Goal: Task Accomplishment & Management: Manage account settings

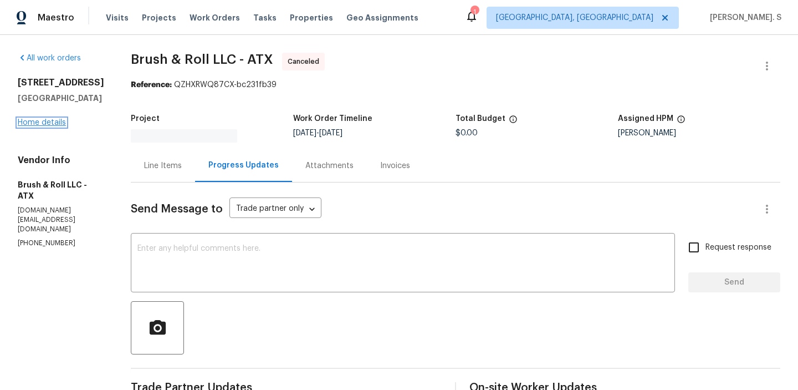
click at [30, 126] on link "Home details" at bounding box center [42, 123] width 48 height 8
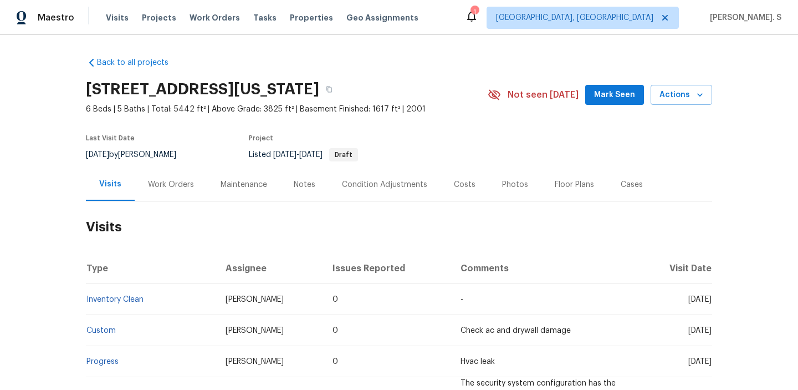
click at [170, 182] on div "Work Orders" at bounding box center [171, 184] width 46 height 11
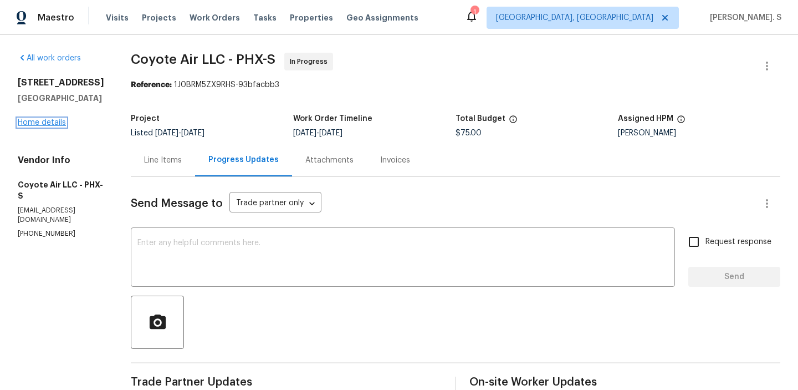
click at [52, 119] on link "Home details" at bounding box center [42, 123] width 48 height 8
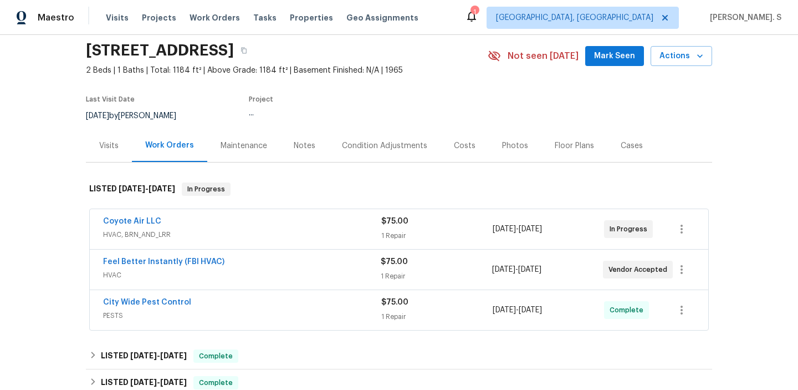
scroll to position [53, 0]
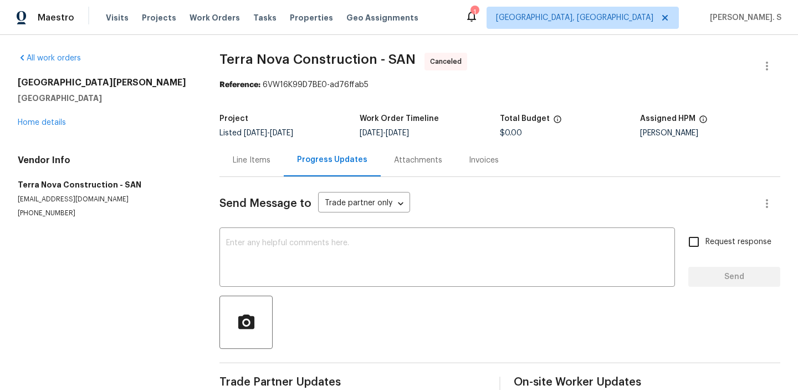
click at [35, 127] on div "[STREET_ADDRESS][PERSON_NAME] Home details" at bounding box center [105, 102] width 175 height 51
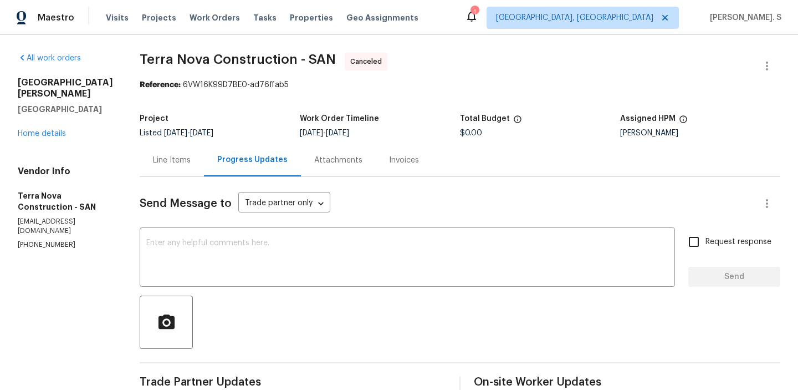
click at [36, 126] on div "13080 Camino Del Valle Poway, CA 92064 Home details" at bounding box center [65, 108] width 95 height 62
click at [55, 117] on div "13080 Camino Del Valle Poway, CA 92064 Home details" at bounding box center [65, 108] width 95 height 62
click at [50, 130] on link "Home details" at bounding box center [42, 134] width 48 height 8
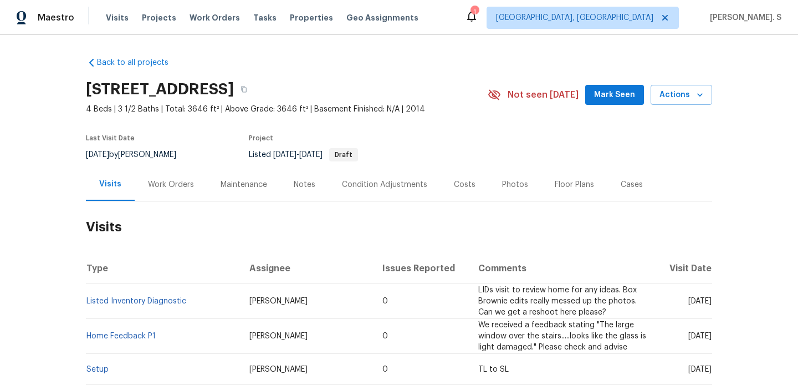
click at [185, 190] on div "Work Orders" at bounding box center [171, 184] width 73 height 33
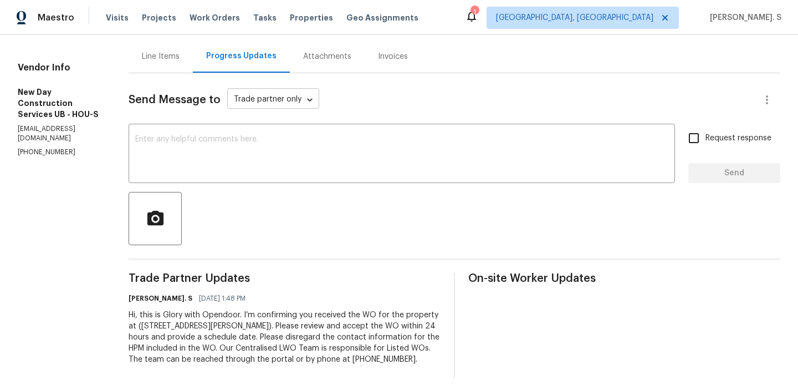
scroll to position [110, 0]
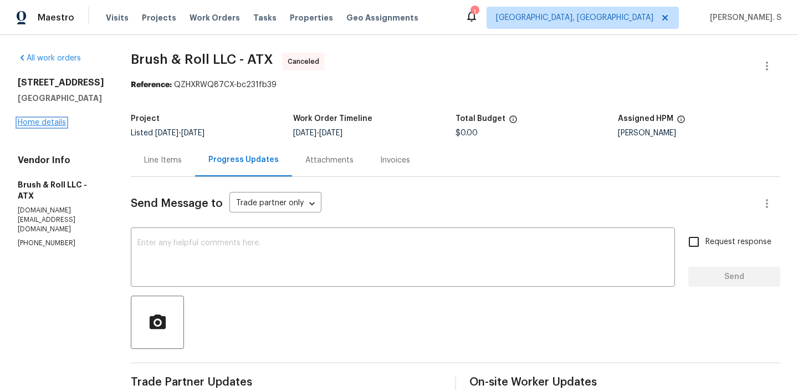
click at [36, 126] on link "Home details" at bounding box center [42, 123] width 48 height 8
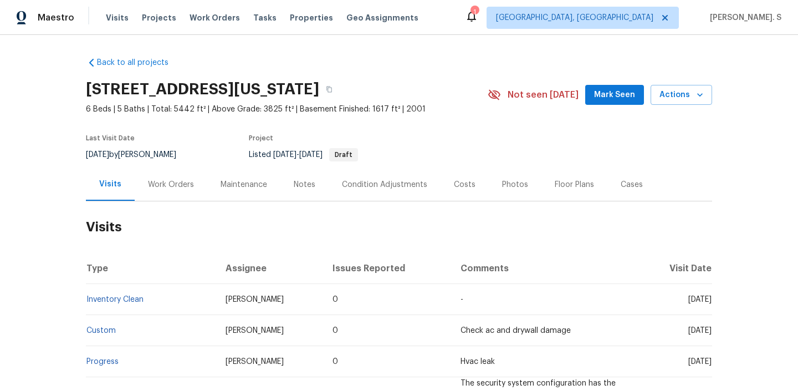
click at [175, 197] on div "Work Orders" at bounding box center [171, 184] width 73 height 33
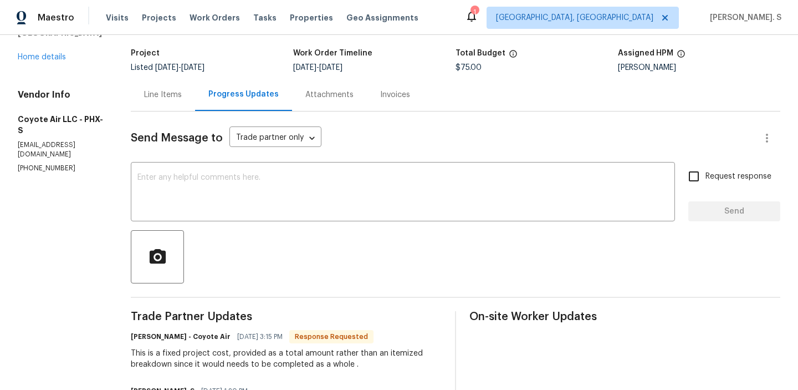
scroll to position [52, 0]
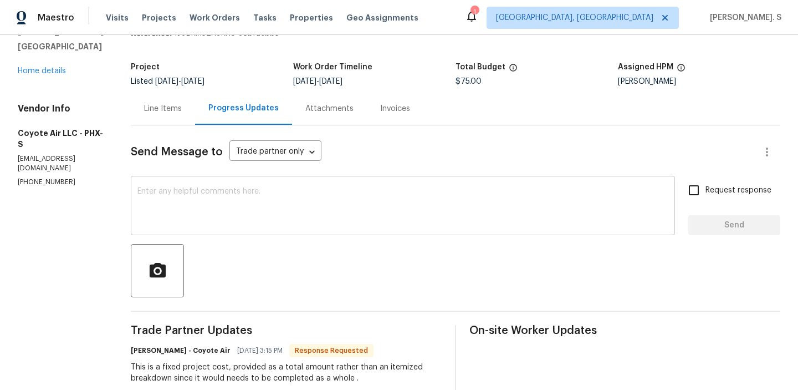
click at [179, 180] on div "x ​" at bounding box center [403, 206] width 544 height 57
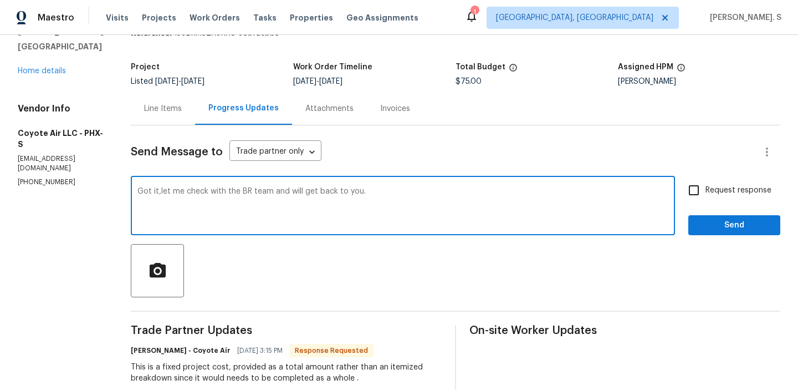
scroll to position [124, 0]
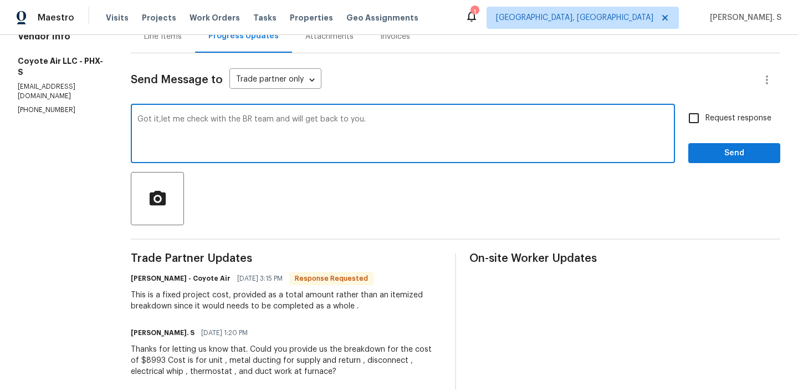
type textarea "Got it,let me check with the BR team and will get back to you."
click at [149, 299] on div "This is a fixed project cost, provided as a total amount rather than an itemize…" at bounding box center [286, 300] width 311 height 22
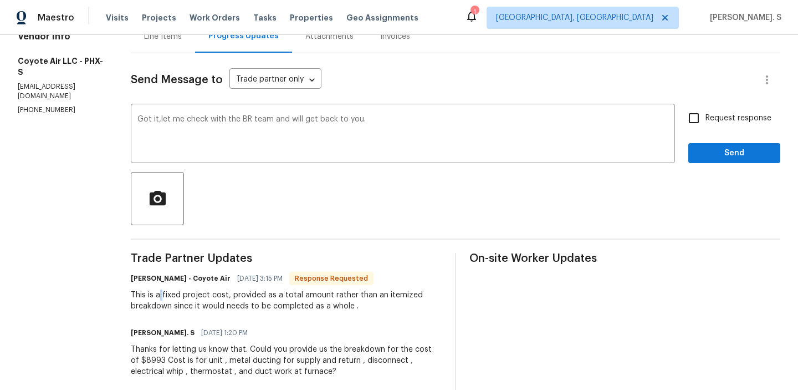
click at [149, 299] on div "This is a fixed project cost, provided as a total amount rather than an itemize…" at bounding box center [286, 300] width 311 height 22
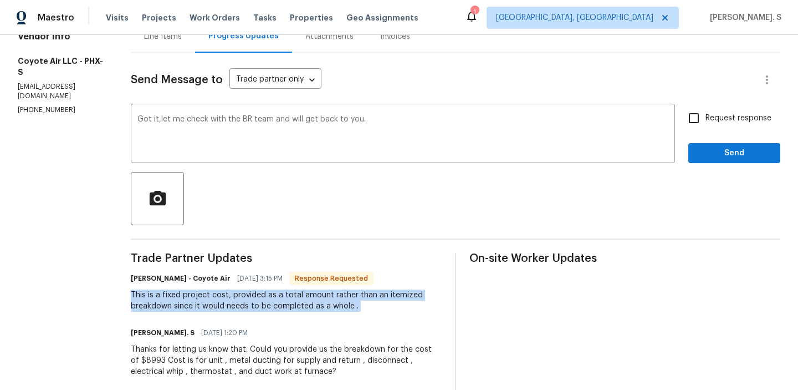
copy div "This is a fixed project cost, provided as a total amount rather than an itemize…"
click at [689, 120] on input "Request response" at bounding box center [693, 117] width 23 height 23
checkbox input "true"
click at [0, 0] on div "it; let" at bounding box center [0, 0] width 0 height 0
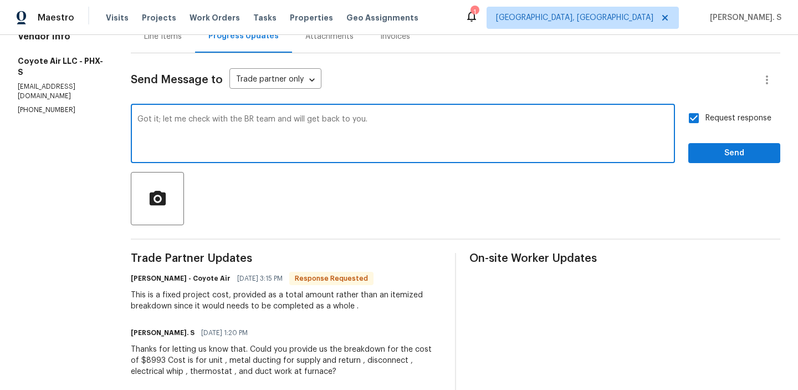
type textarea "Got it; let me check with the BR team and will get back to you."
click at [721, 154] on span "Send" at bounding box center [734, 153] width 74 height 14
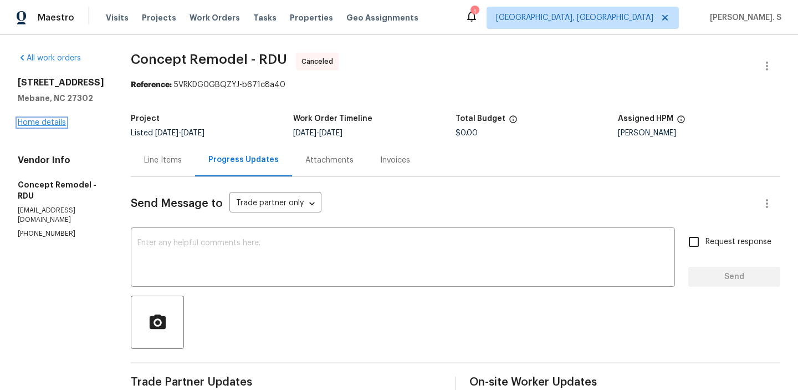
click at [45, 126] on link "Home details" at bounding box center [42, 123] width 48 height 8
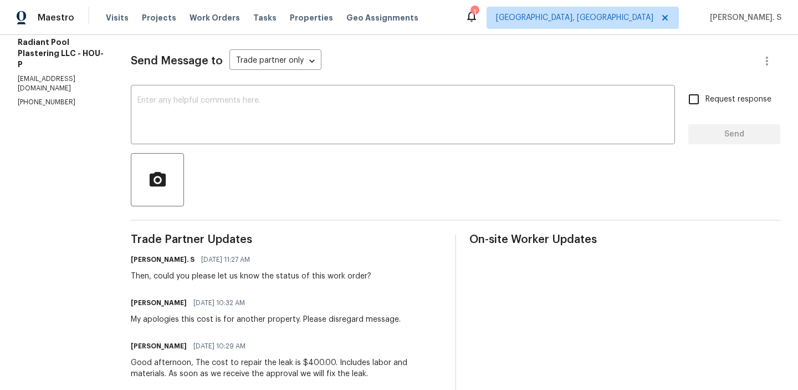
scroll to position [152, 0]
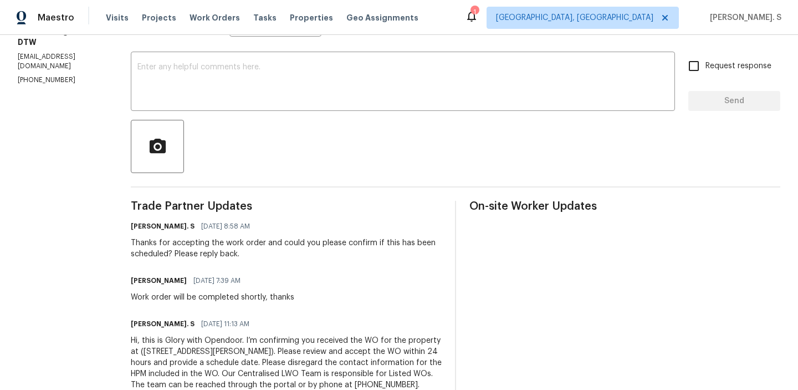
scroll to position [207, 0]
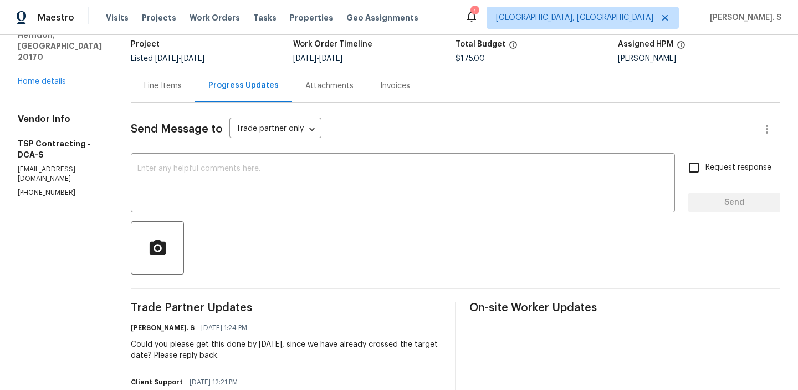
scroll to position [88, 0]
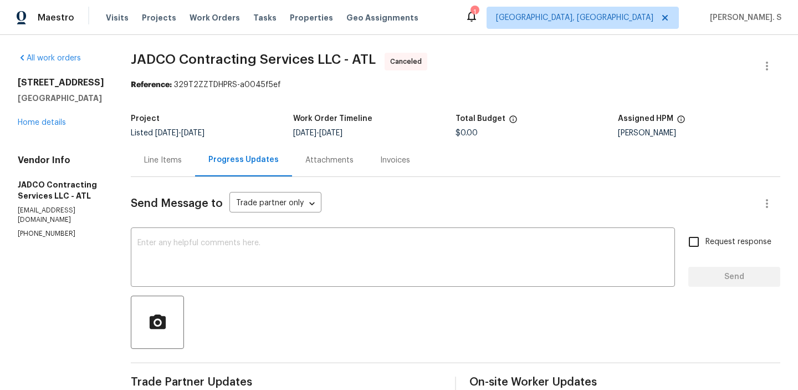
click at [55, 127] on div "9129 Bent Pine Ct NE Covington, GA 30014 Home details" at bounding box center [61, 102] width 86 height 51
click at [59, 123] on link "Home details" at bounding box center [42, 123] width 48 height 8
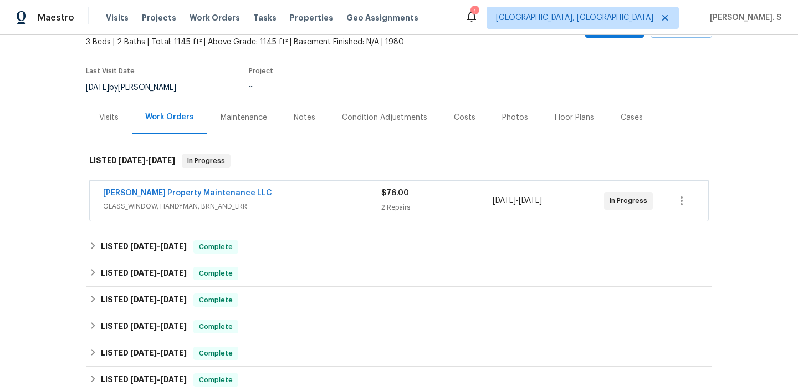
scroll to position [76, 0]
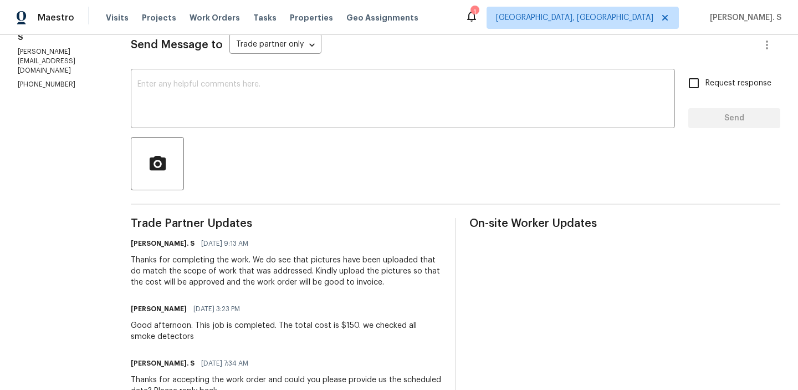
scroll to position [182, 0]
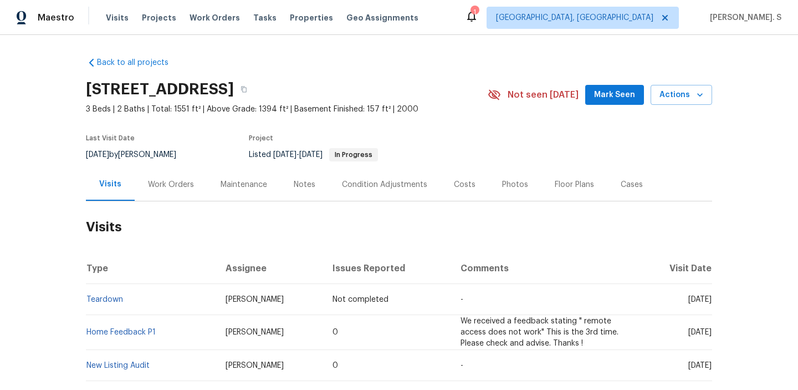
click at [152, 202] on h2 "Visits" at bounding box center [399, 227] width 626 height 52
click at [163, 197] on div "Work Orders" at bounding box center [171, 184] width 73 height 33
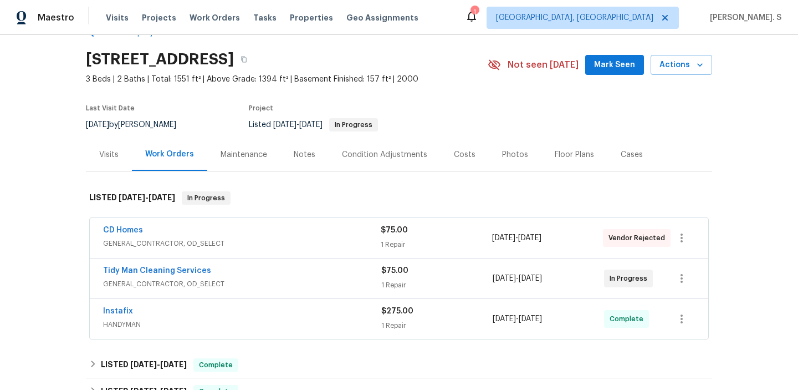
scroll to position [34, 0]
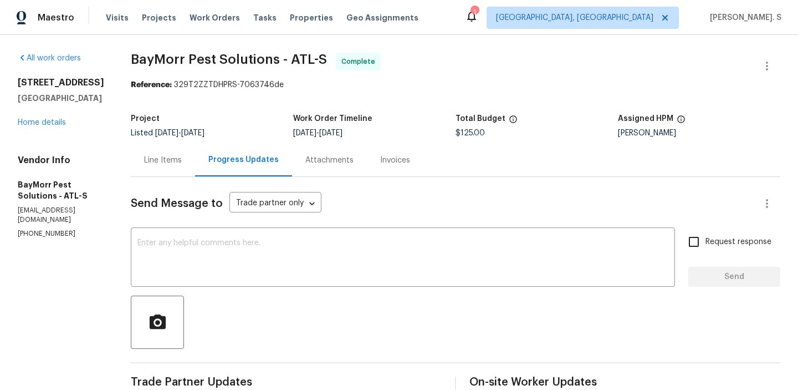
click at [131, 157] on div "Line Items" at bounding box center [163, 160] width 64 height 33
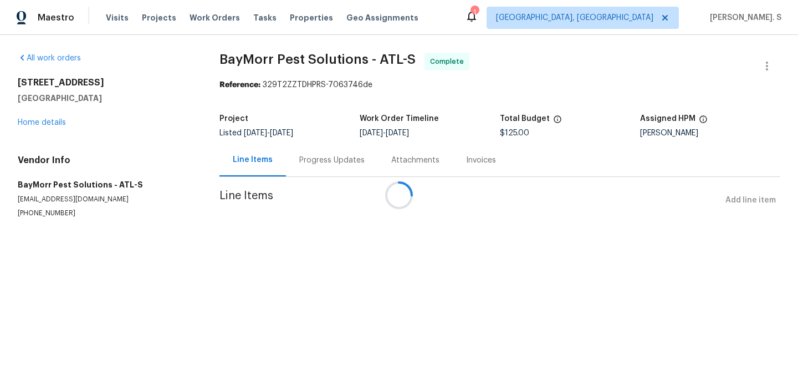
click at [36, 128] on div at bounding box center [399, 195] width 798 height 390
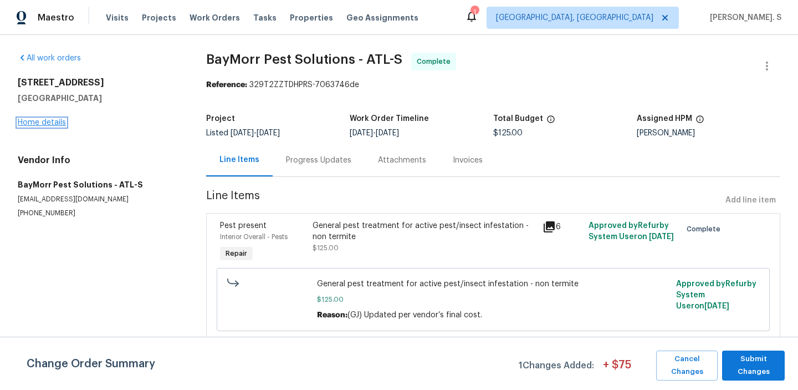
click at [46, 124] on link "Home details" at bounding box center [42, 123] width 48 height 8
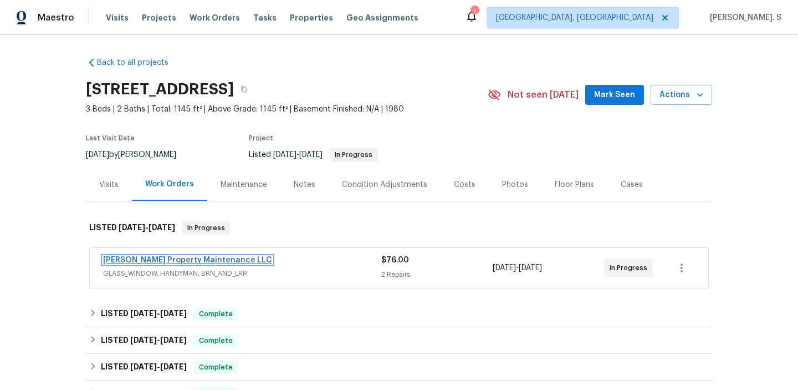
click at [144, 262] on link "Glen Property Maintenance LLC" at bounding box center [187, 260] width 169 height 8
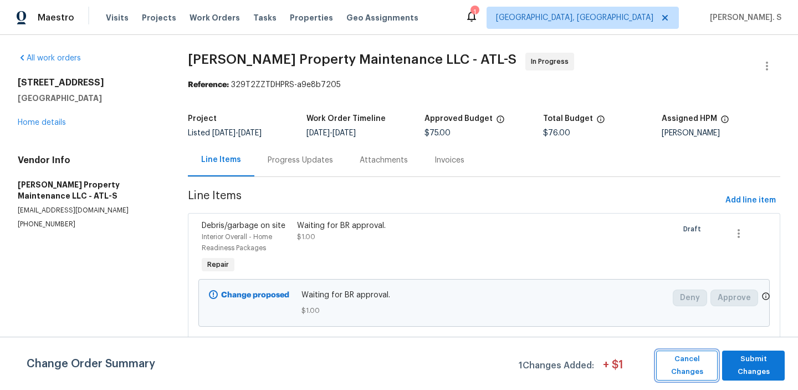
click at [675, 360] on span "Cancel Changes" at bounding box center [687, 364] width 50 height 25
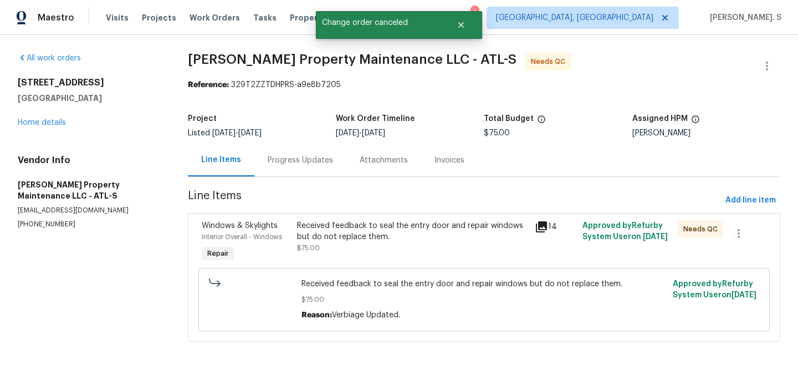
click at [302, 266] on div "Received feedback to seal the entry door and repair windows but do not replace …" at bounding box center [484, 299] width 565 height 70
click at [328, 237] on div "Received feedback to seal the entry door and repair windows but do not replace …" at bounding box center [413, 231] width 232 height 22
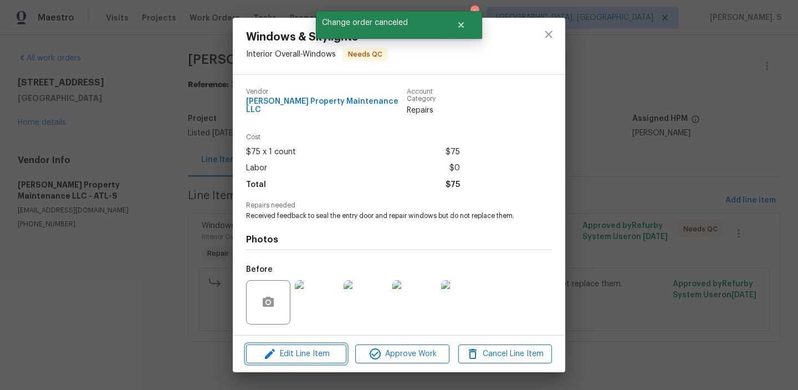
click at [316, 344] on button "Edit Line Item" at bounding box center [296, 353] width 100 height 19
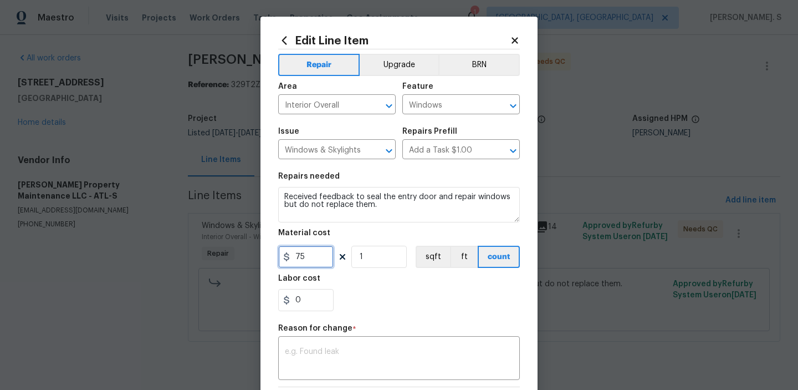
click at [296, 260] on input "75" at bounding box center [305, 256] width 55 height 22
type input "375"
click at [355, 353] on textarea at bounding box center [399, 358] width 228 height 23
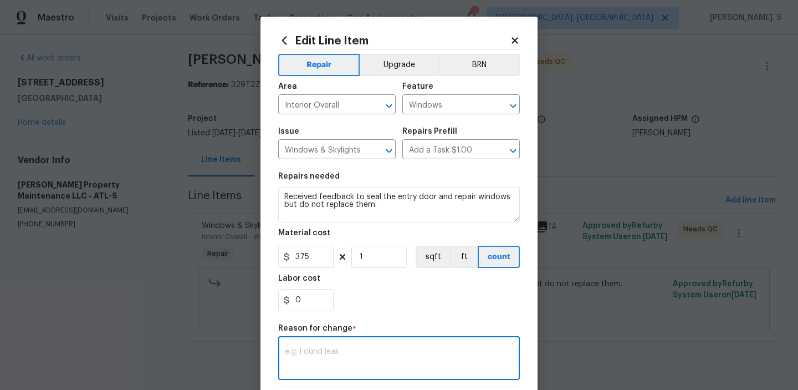
paste textarea "(GJ) Updated cost per BR team approval."
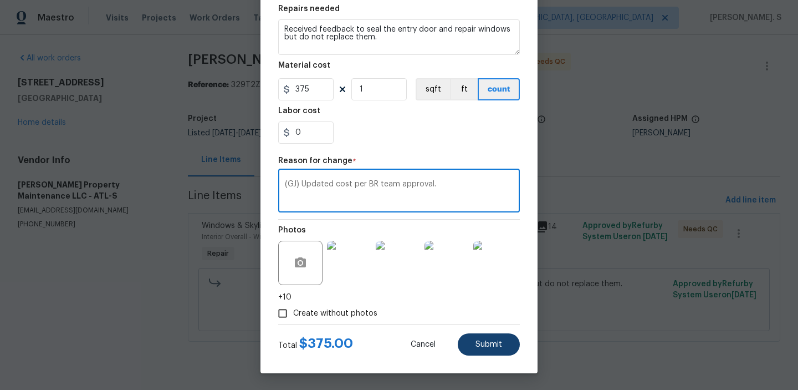
type textarea "(GJ) Updated cost per BR team approval."
click at [464, 349] on button "Submit" at bounding box center [489, 344] width 62 height 22
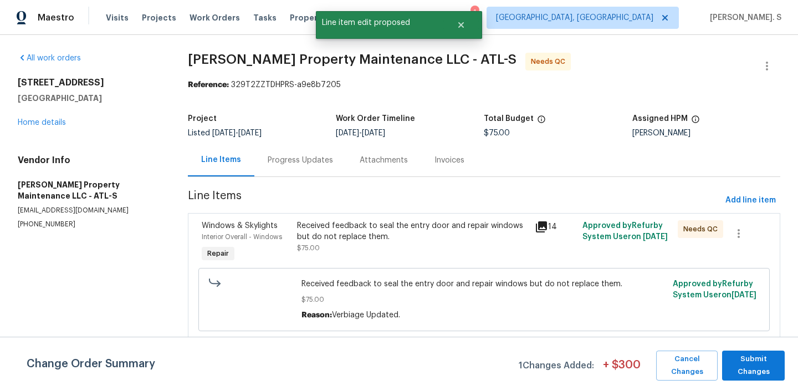
scroll to position [0, 0]
click at [407, 231] on div "Received feedback to seal the entry door and repair windows but do not replace …" at bounding box center [413, 231] width 232 height 22
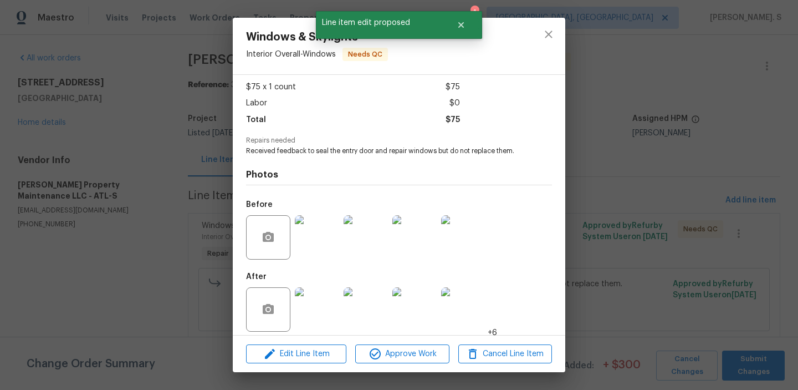
scroll to position [65, 0]
click at [321, 239] on img at bounding box center [317, 236] width 44 height 44
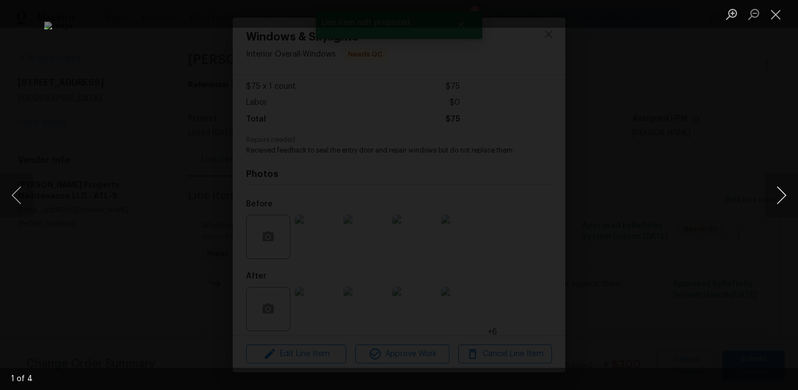
click at [784, 186] on button "Next image" at bounding box center [781, 195] width 33 height 44
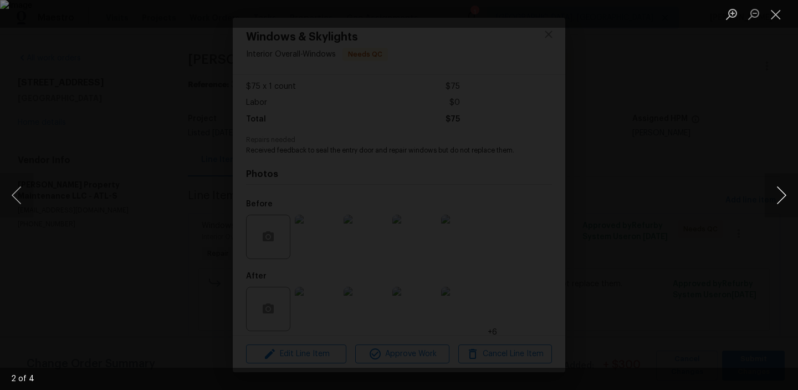
click at [784, 186] on button "Next image" at bounding box center [781, 195] width 33 height 44
click at [777, 16] on button "Close lightbox" at bounding box center [776, 13] width 22 height 19
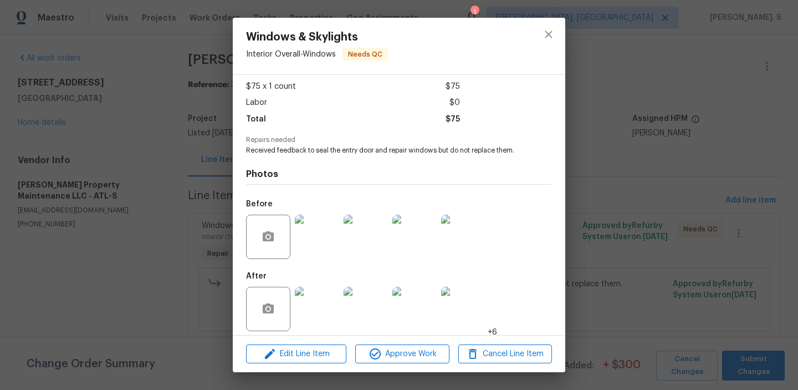
click at [306, 298] on img at bounding box center [317, 308] width 44 height 44
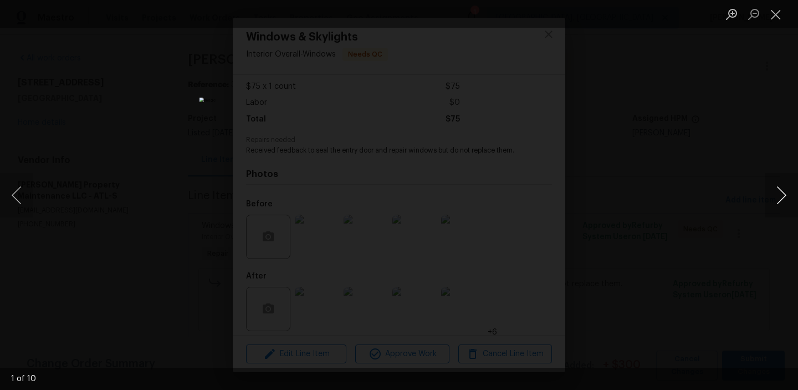
click at [791, 187] on button "Next image" at bounding box center [781, 195] width 33 height 44
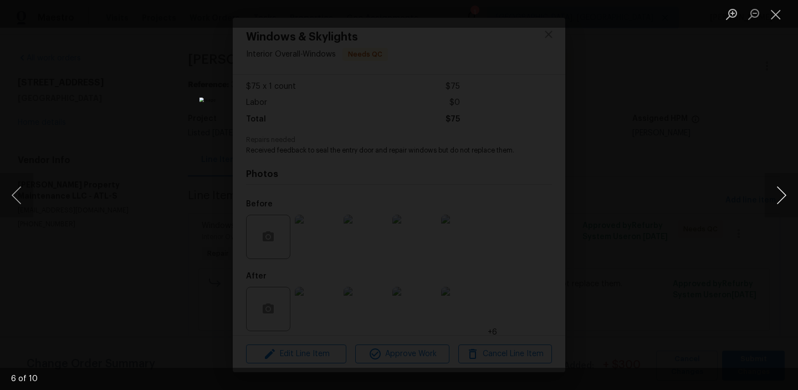
click at [791, 187] on button "Next image" at bounding box center [781, 195] width 33 height 44
click at [779, 24] on li "Lightbox" at bounding box center [776, 14] width 22 height 28
click at [779, 22] on button "Close lightbox" at bounding box center [776, 13] width 22 height 19
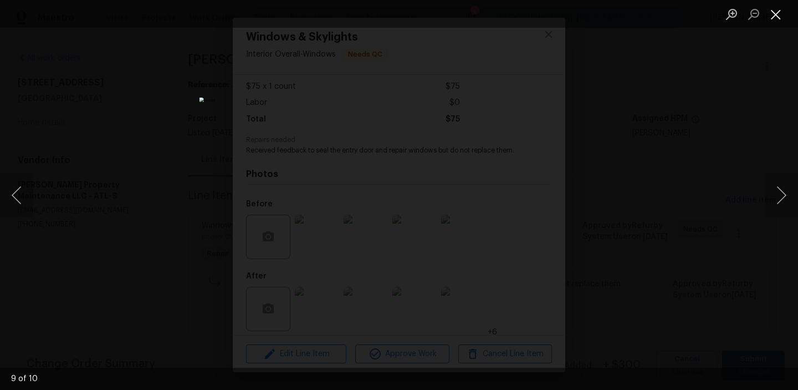
click at [779, 22] on button "Close lightbox" at bounding box center [776, 13] width 22 height 19
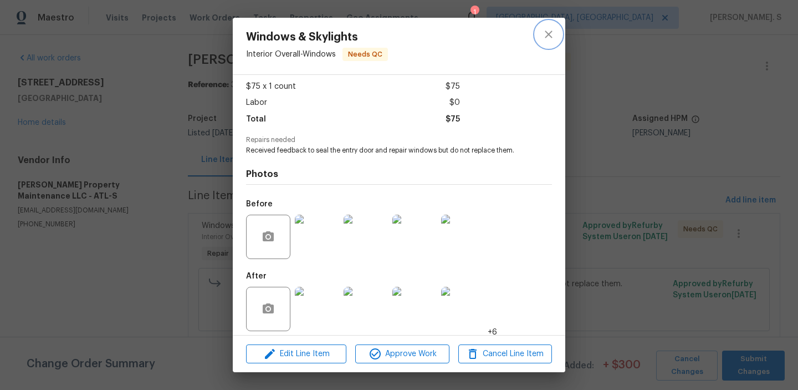
click at [546, 47] on button "close" at bounding box center [548, 34] width 27 height 27
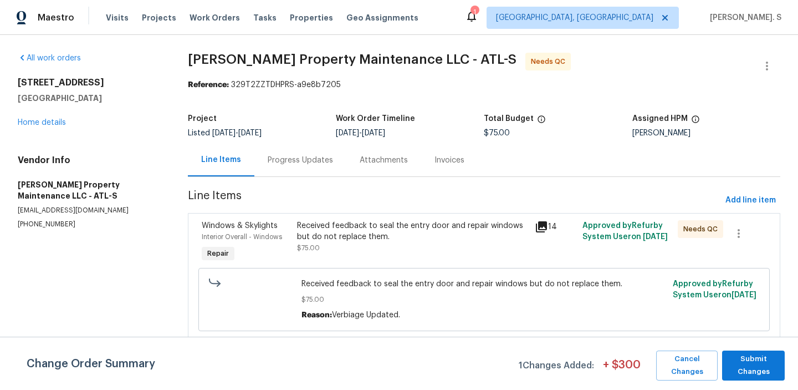
click at [758, 78] on div at bounding box center [767, 66] width 27 height 27
click at [765, 70] on icon "button" at bounding box center [766, 65] width 13 height 13
click at [718, 68] on li "Edit" at bounding box center [731, 66] width 120 height 18
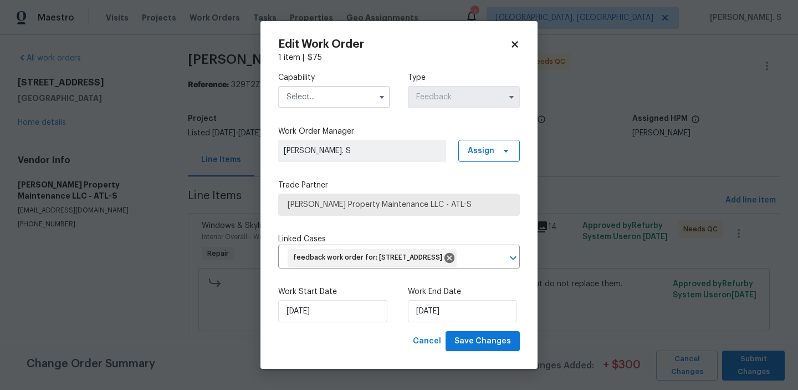
click at [316, 92] on input "text" at bounding box center [334, 97] width 112 height 22
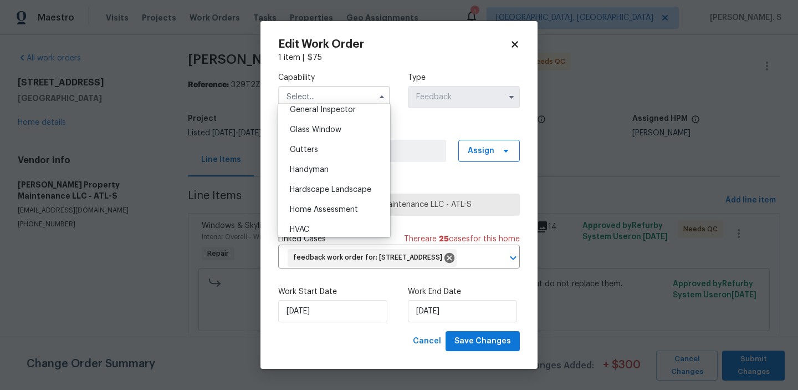
scroll to position [563, 0]
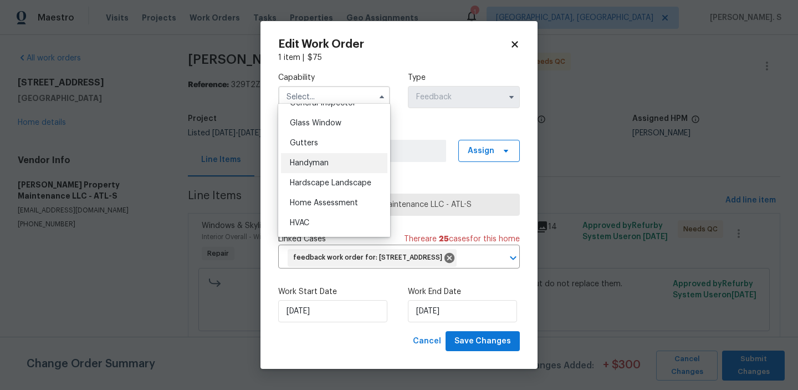
click at [325, 162] on span "Handyman" at bounding box center [309, 163] width 39 height 8
type input "Handyman"
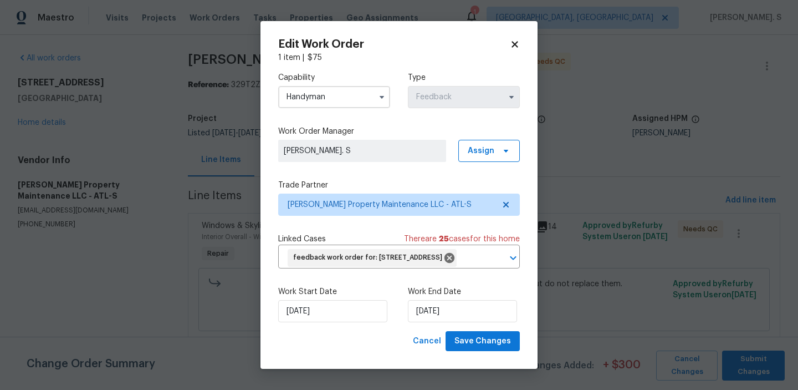
click at [339, 331] on div "Work Start Date 8/6/2025 Work End Date 8/8/2025" at bounding box center [399, 304] width 242 height 54
click at [339, 319] on input "8/6/2025" at bounding box center [332, 311] width 109 height 22
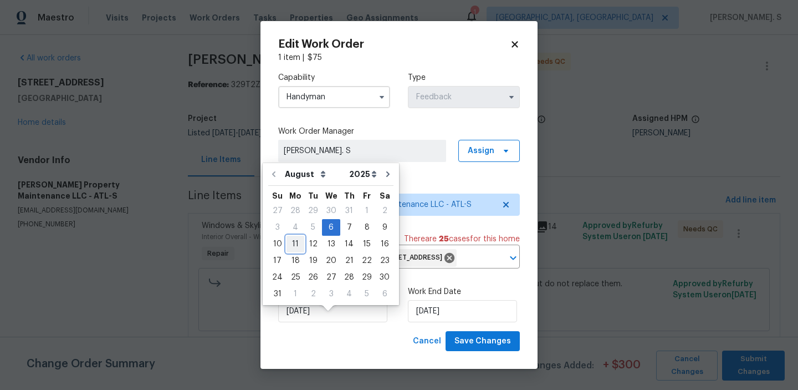
click at [290, 239] on div "11" at bounding box center [295, 244] width 18 height 16
type input "[DATE]"
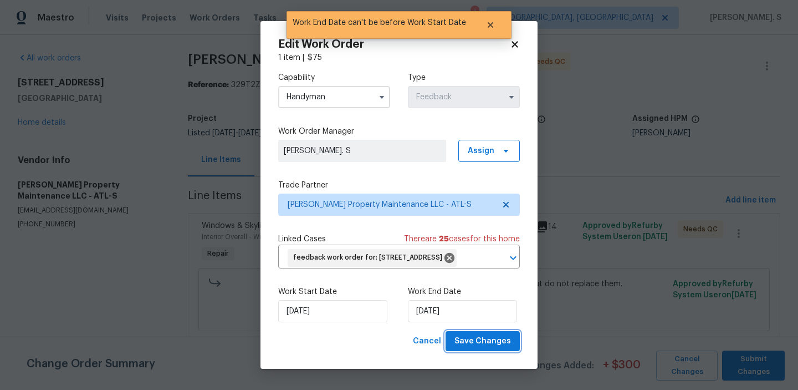
click at [466, 347] on button "Save Changes" at bounding box center [483, 341] width 74 height 21
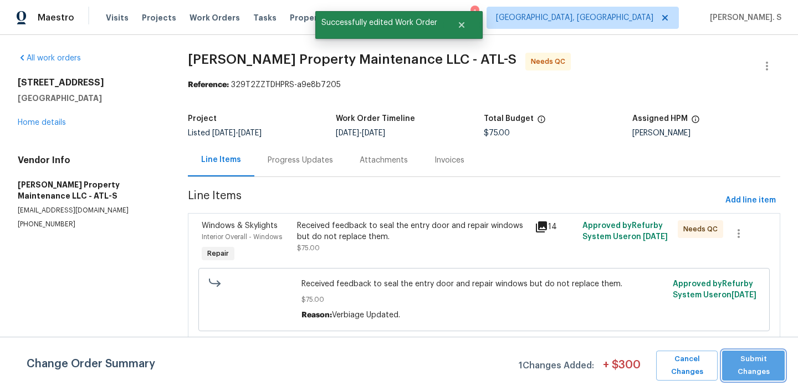
click at [730, 354] on span "Submit Changes" at bounding box center [754, 364] width 52 height 25
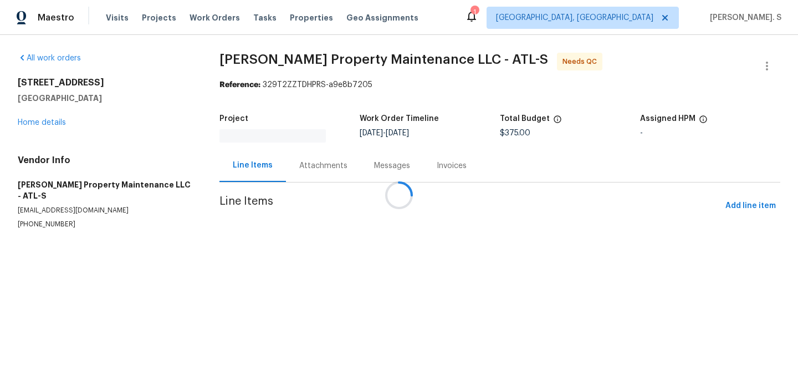
click at [359, 247] on div at bounding box center [399, 195] width 798 height 390
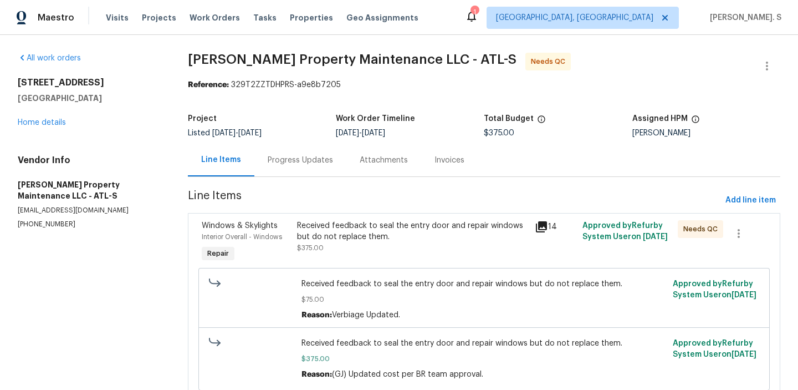
click at [359, 247] on div "Received feedback to seal the entry door and repair windows but do not replace …" at bounding box center [413, 236] width 232 height 33
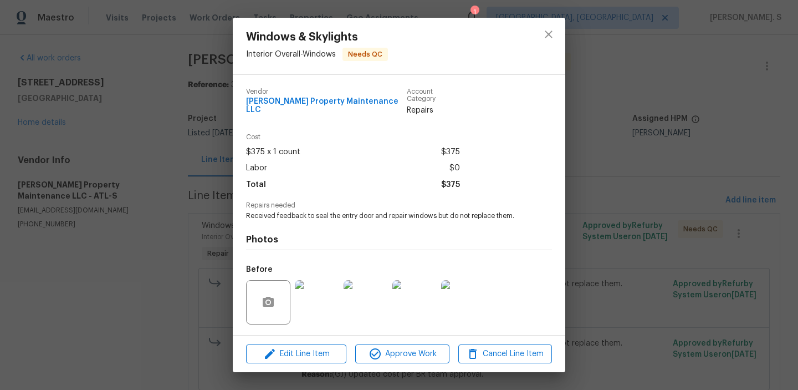
scroll to position [65, 0]
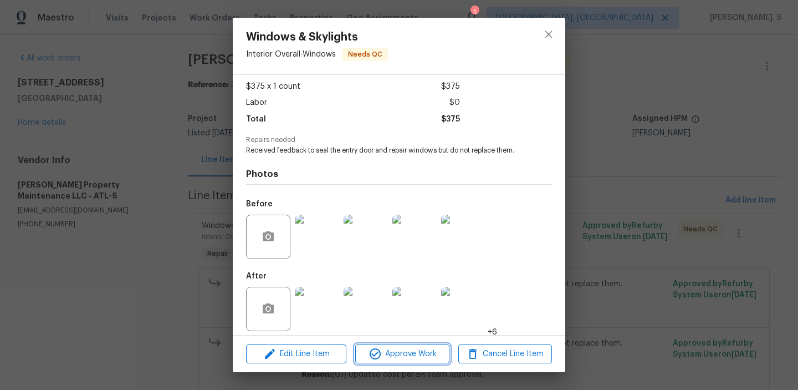
click at [397, 351] on span "Approve Work" at bounding box center [402, 354] width 87 height 14
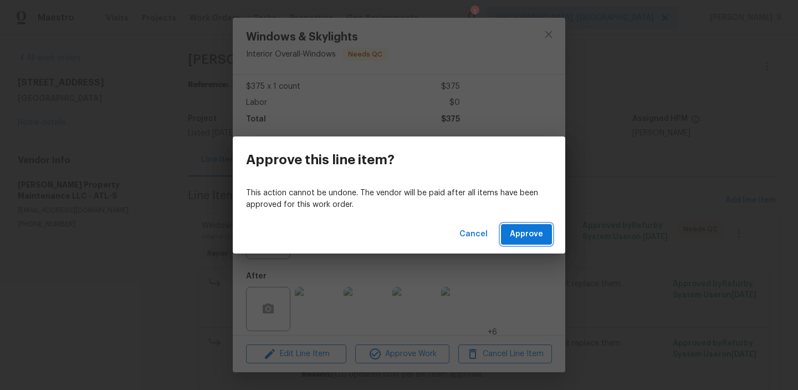
click at [529, 235] on span "Approve" at bounding box center [526, 234] width 33 height 14
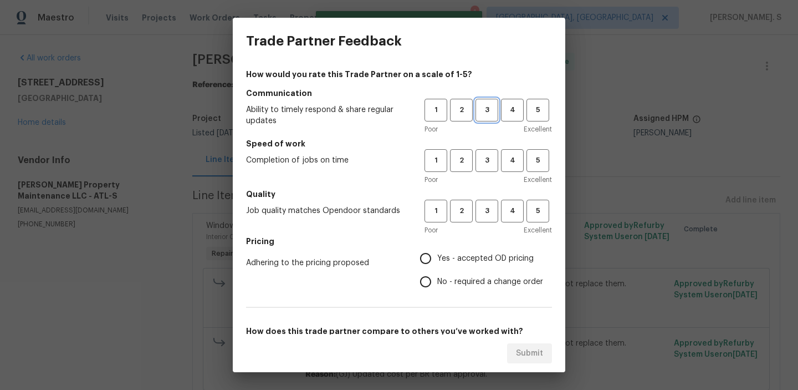
click at [486, 111] on span "3" at bounding box center [487, 110] width 21 height 13
click at [485, 165] on span "3" at bounding box center [487, 160] width 21 height 13
click at [487, 215] on span "3" at bounding box center [487, 210] width 21 height 13
click at [484, 274] on label "No - required a change order" at bounding box center [478, 281] width 129 height 23
click at [437, 274] on input "No - required a change order" at bounding box center [425, 281] width 23 height 23
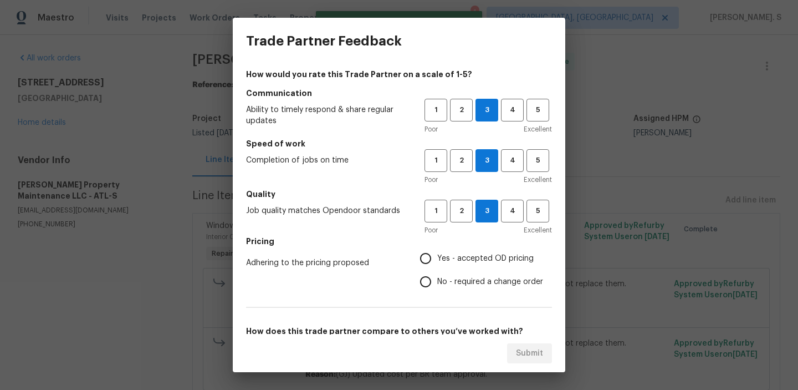
radio input "true"
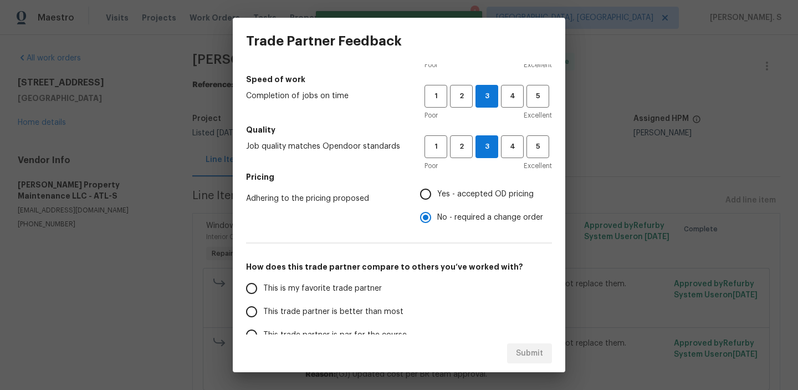
click at [361, 299] on label "This is my favorite trade partner" at bounding box center [327, 288] width 175 height 23
click at [263, 299] on input "This is my favorite trade partner" at bounding box center [251, 288] width 23 height 23
radio input "false"
click at [388, 316] on span "This trade partner is better than most" at bounding box center [333, 312] width 140 height 12
click at [263, 316] on input "This trade partner is better than most" at bounding box center [251, 311] width 23 height 23
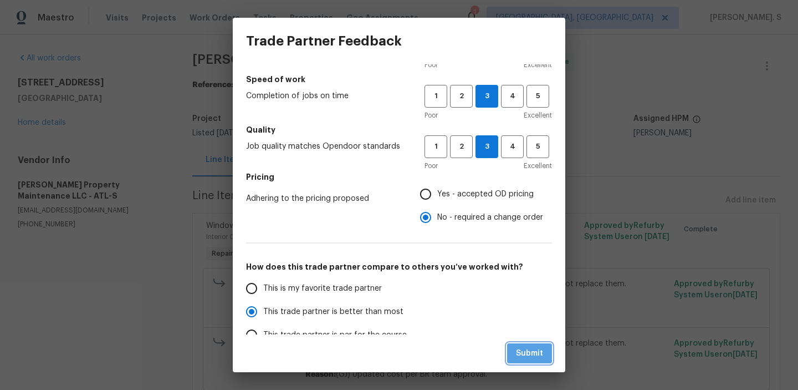
click at [520, 348] on span "Submit" at bounding box center [529, 353] width 27 height 14
radio input "true"
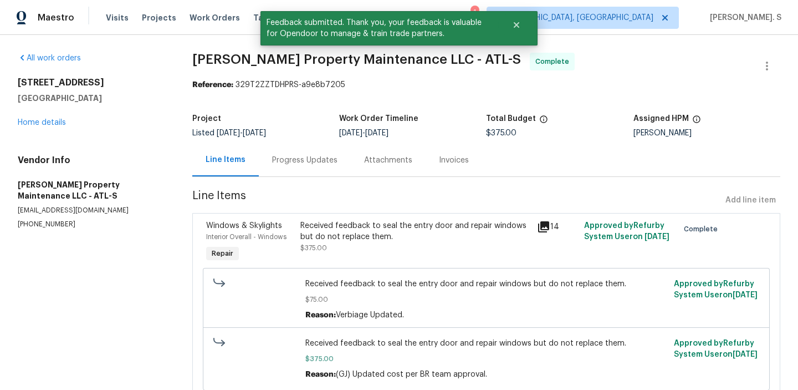
click at [269, 147] on div "Progress Updates" at bounding box center [305, 160] width 92 height 33
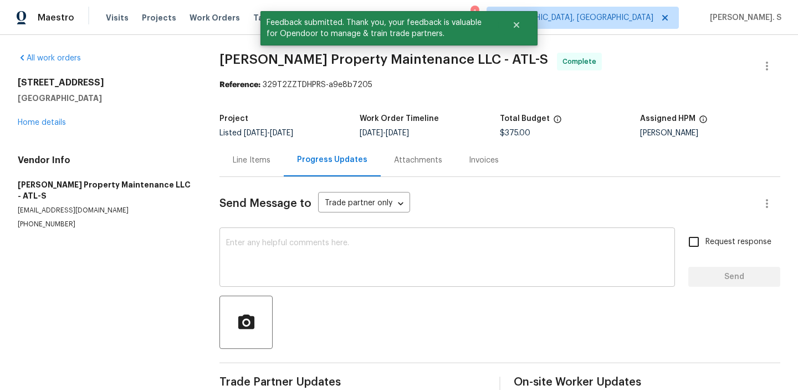
click at [339, 268] on textarea at bounding box center [447, 258] width 442 height 39
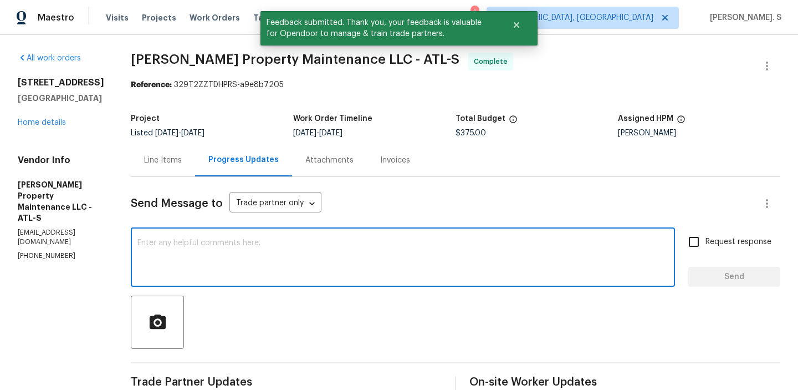
scroll to position [94, 0]
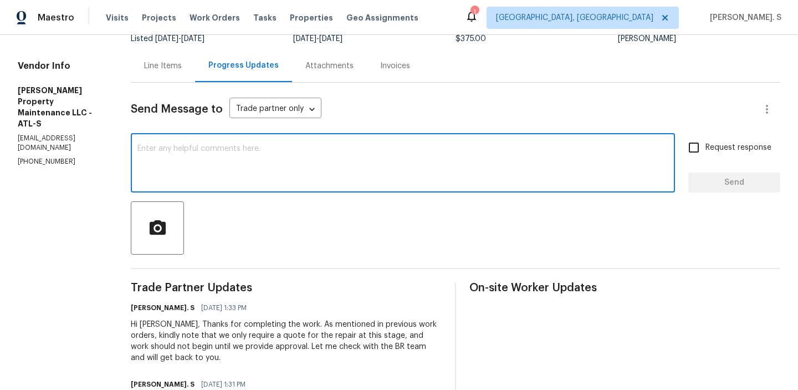
paste textarea "BR team has approved the cost, and it has been updated."
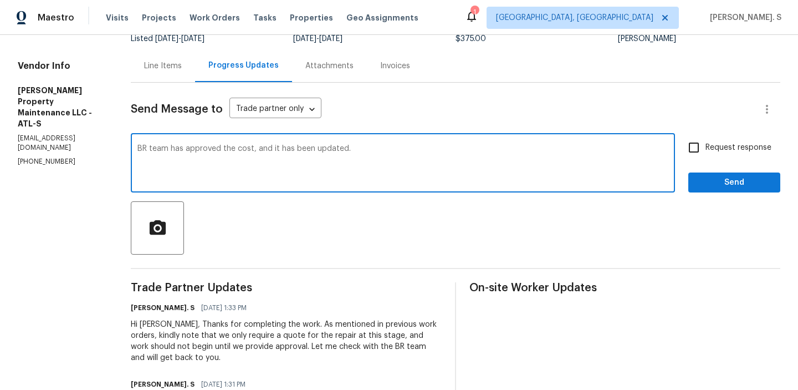
click at [138, 147] on div "BR team has approved the cost, and it has been updated. x ​" at bounding box center [403, 164] width 544 height 57
click at [139, 145] on textarea "BR team has approved the cost, and it has been updated." at bounding box center [402, 164] width 531 height 39
click at [407, 149] on textarea "The BR team has approved the cost, and it has been updated." at bounding box center [402, 164] width 531 height 39
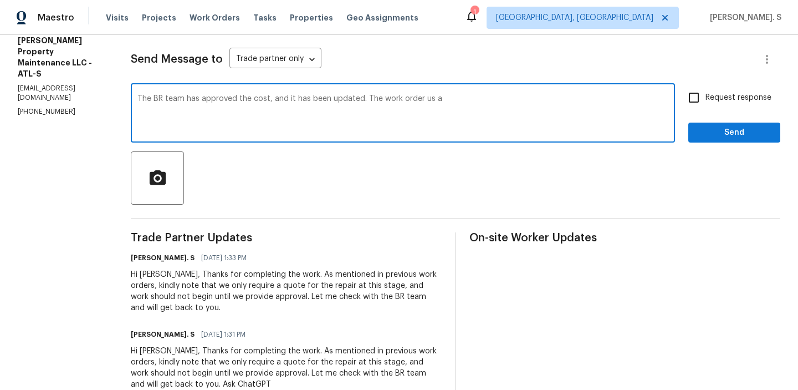
scroll to position [156, 0]
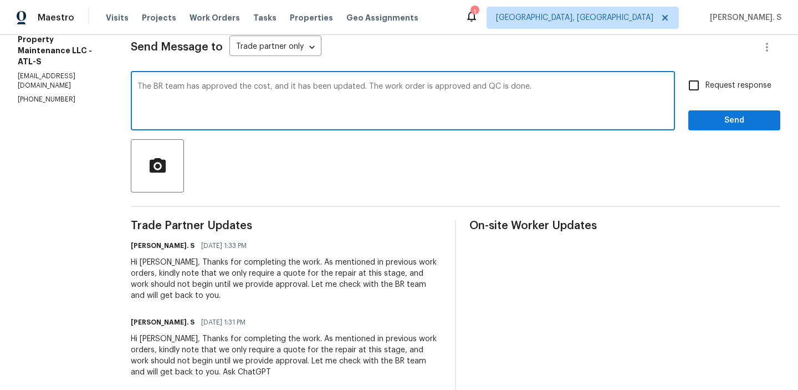
type textarea "The BR team has approved the cost, and it has been updated. The work order is a…"
click at [407, 149] on div at bounding box center [455, 165] width 649 height 53
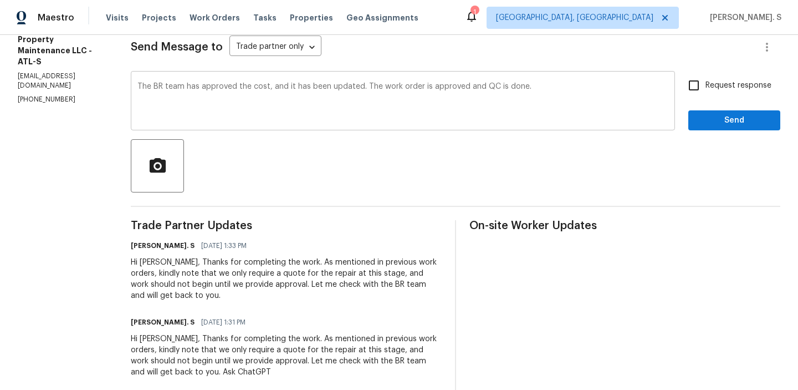
click at [407, 149] on div at bounding box center [455, 165] width 649 height 53
click at [473, 78] on div "The BR team has approved the cost, and it has been updated. The work order is a…" at bounding box center [403, 102] width 544 height 57
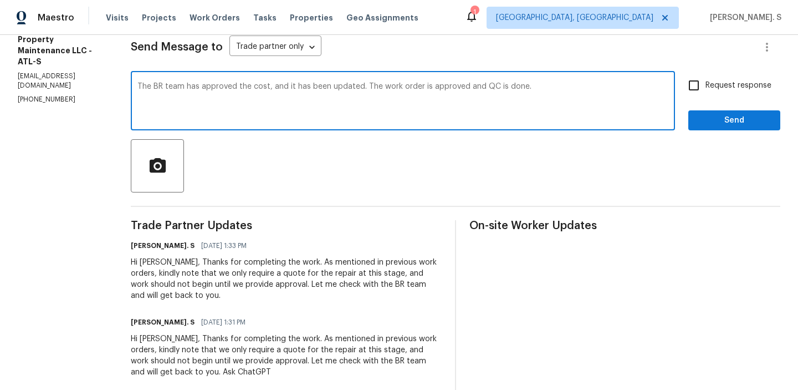
click at [473, 78] on div "The BR team has approved the cost, and it has been updated. The work order is a…" at bounding box center [403, 102] width 544 height 57
click at [492, 84] on textarea "The BR team has approved the cost, and it has been updated. The work order is a…" at bounding box center [402, 102] width 531 height 39
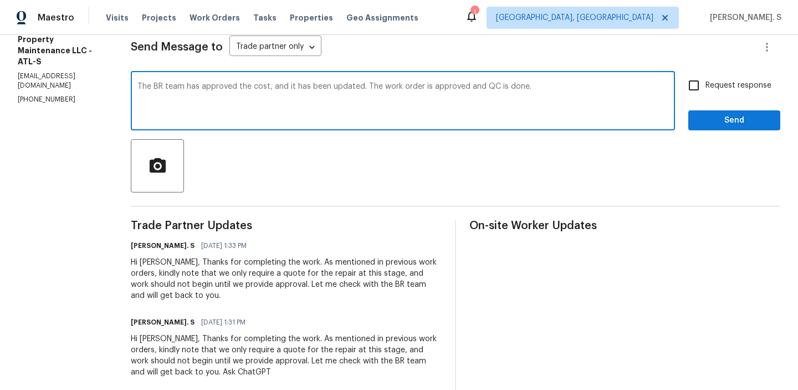
click at [718, 84] on span "Request response" at bounding box center [738, 86] width 66 height 12
click at [705, 84] on input "Request response" at bounding box center [693, 85] width 23 height 23
checkbox input "true"
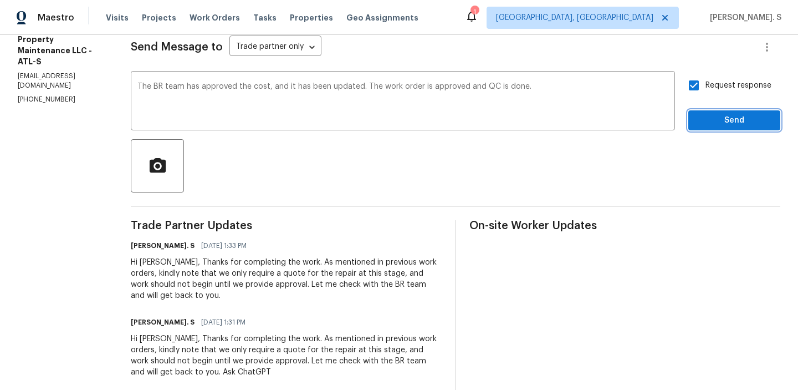
click at [709, 122] on span "Send" at bounding box center [734, 121] width 74 height 14
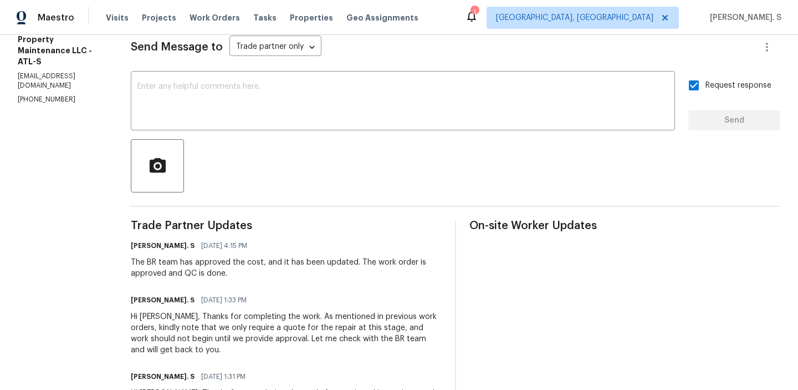
scroll to position [0, 0]
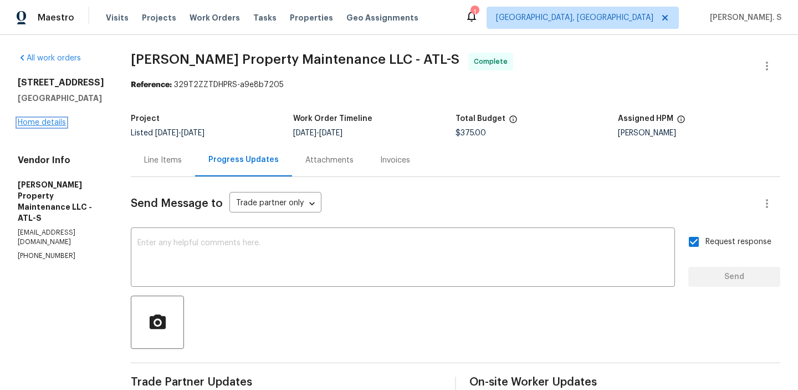
click at [48, 126] on link "Home details" at bounding box center [42, 123] width 48 height 8
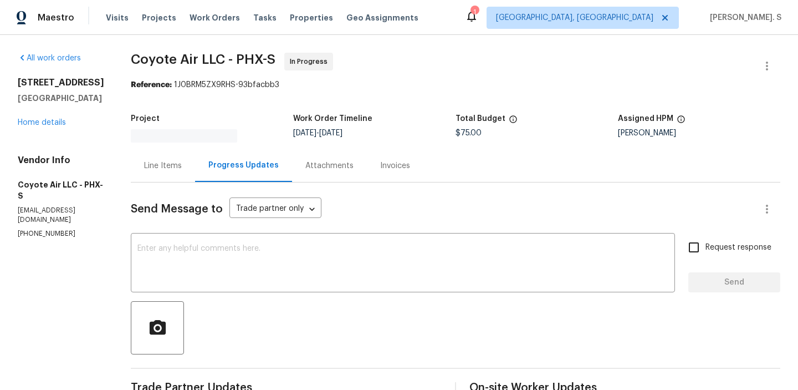
click at [52, 126] on div "[STREET_ADDRESS] Home details" at bounding box center [61, 102] width 86 height 51
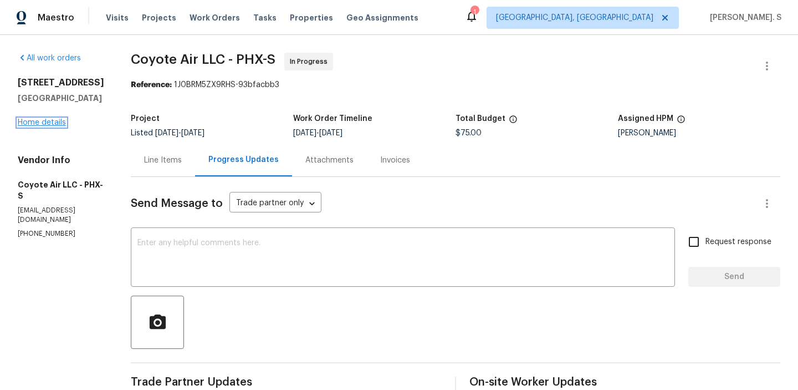
click at [59, 125] on link "Home details" at bounding box center [42, 123] width 48 height 8
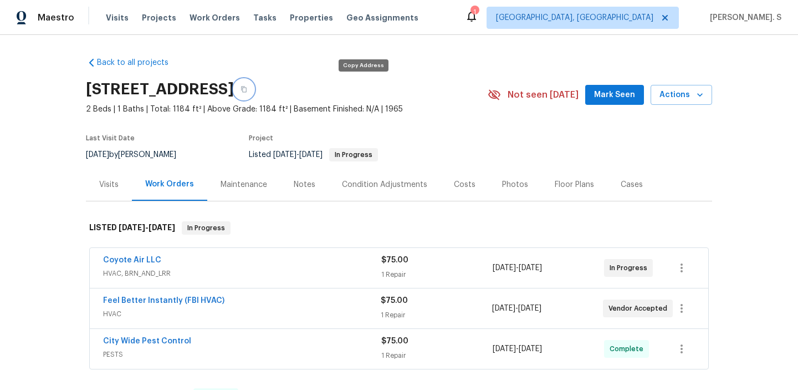
click at [254, 88] on button "button" at bounding box center [244, 89] width 20 height 20
